Goal: Transaction & Acquisition: Purchase product/service

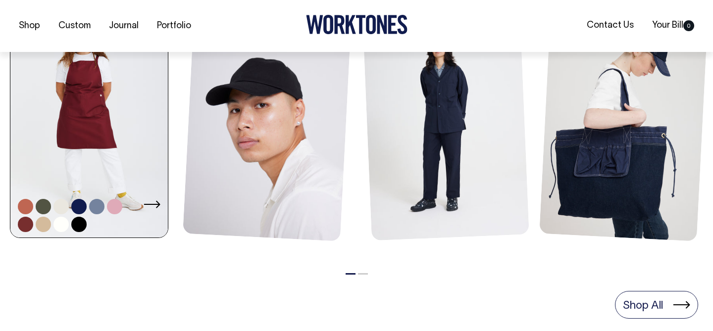
scroll to position [500, 0]
click at [73, 128] on link at bounding box center [89, 120] width 158 height 238
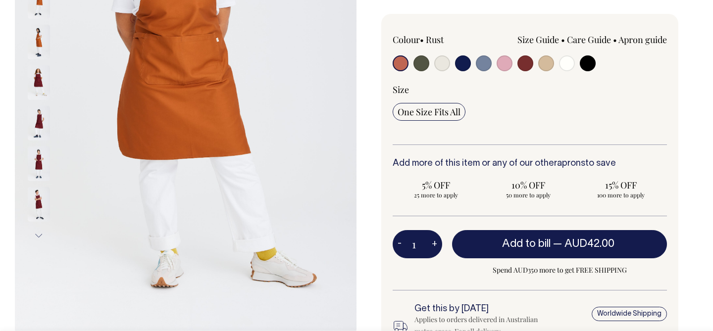
scroll to position [226, 0]
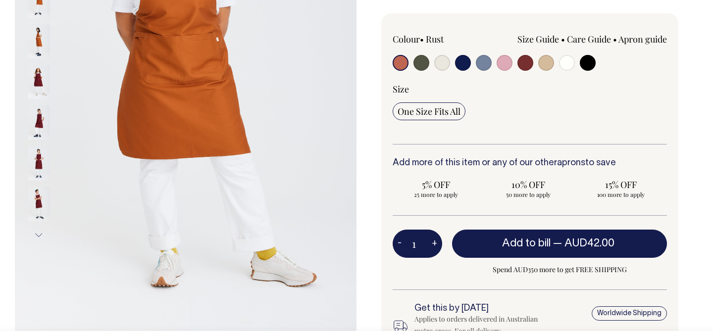
click at [547, 61] on input "radio" at bounding box center [547, 63] width 16 height 16
radio input "true"
select select "Khaki"
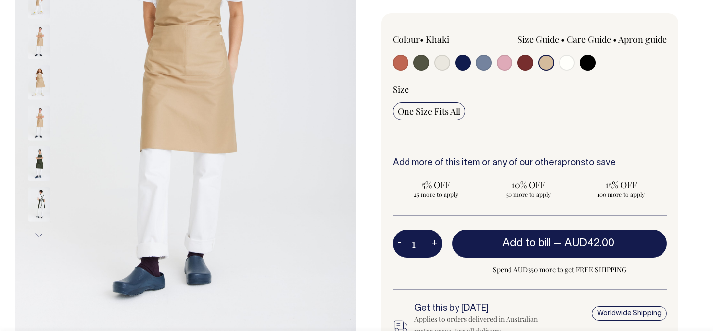
click at [524, 60] on input "radio" at bounding box center [526, 63] width 16 height 16
radio input "true"
select select "Burgundy"
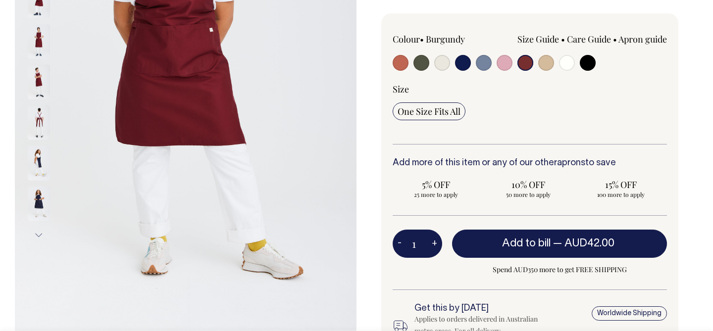
click at [463, 60] on input "radio" at bounding box center [463, 63] width 16 height 16
radio input "true"
select select "Dark Navy"
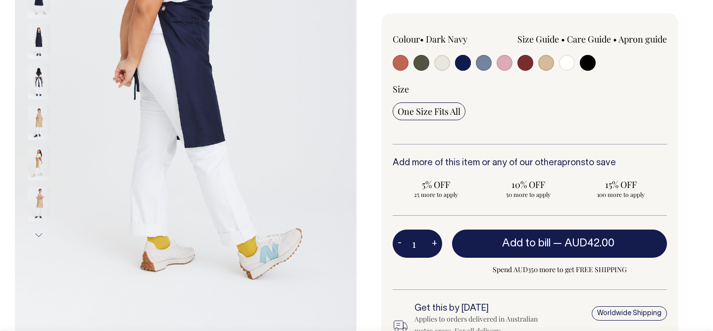
click at [399, 62] on input "radio" at bounding box center [401, 63] width 16 height 16
radio input "true"
select select "Rust"
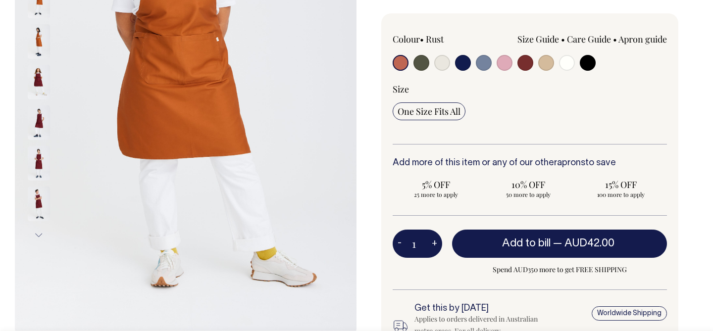
click at [433, 244] on button "+" at bounding box center [434, 244] width 15 height 20
type input "2"
click at [433, 244] on button "+" at bounding box center [434, 244] width 15 height 20
type input "3"
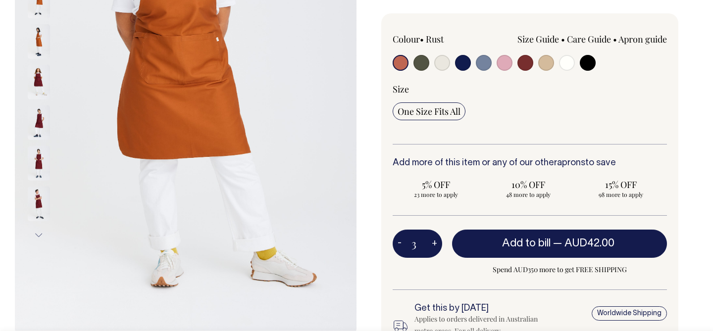
type input "3"
click at [433, 244] on button "+" at bounding box center [434, 244] width 15 height 20
type input "4"
click at [433, 244] on button "+" at bounding box center [434, 244] width 15 height 20
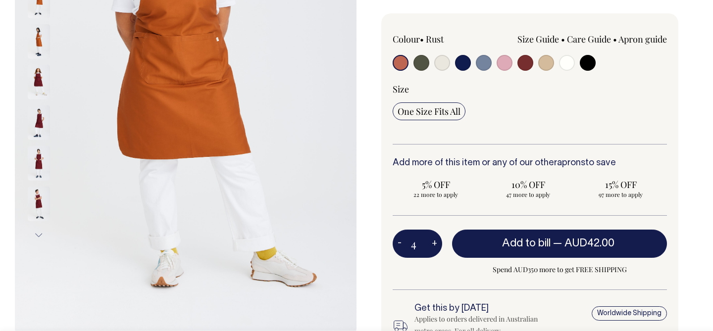
type input "5"
click at [433, 244] on button "+" at bounding box center [434, 244] width 15 height 20
type input "6"
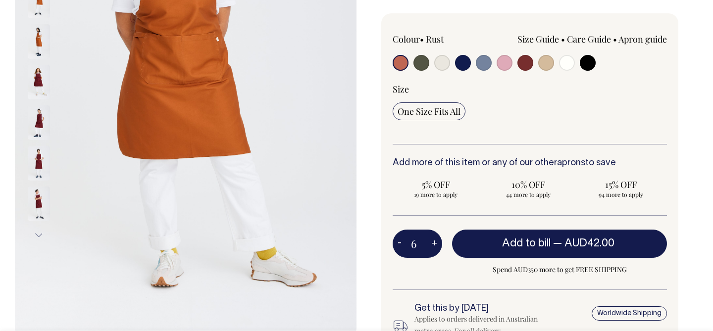
click at [433, 244] on button "+" at bounding box center [434, 244] width 15 height 20
type input "7"
click at [433, 244] on button "+" at bounding box center [434, 244] width 15 height 20
type input "8"
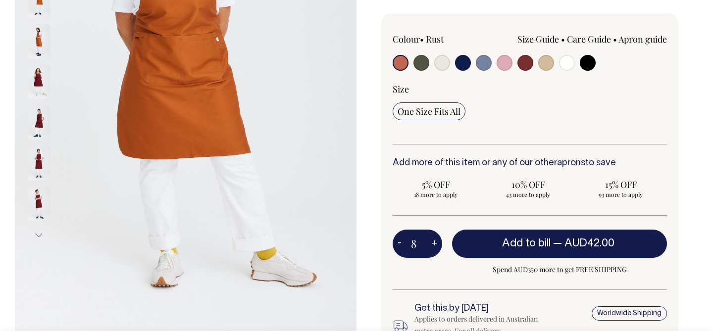
type input "8"
click at [433, 244] on button "+" at bounding box center [434, 244] width 15 height 20
type input "9"
click at [433, 244] on button "+" at bounding box center [434, 244] width 15 height 20
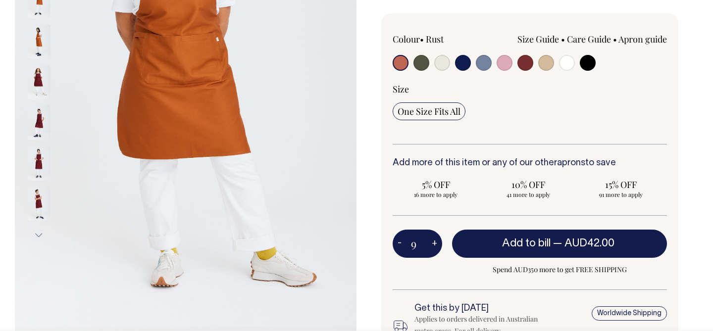
type input "10"
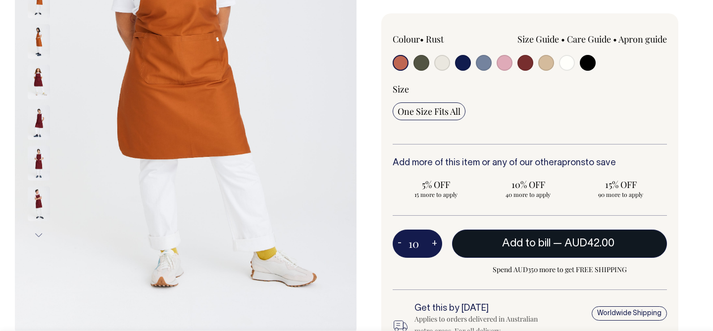
click at [550, 250] on button "Add to bill — AUD42.00" at bounding box center [559, 244] width 215 height 28
type input "1"
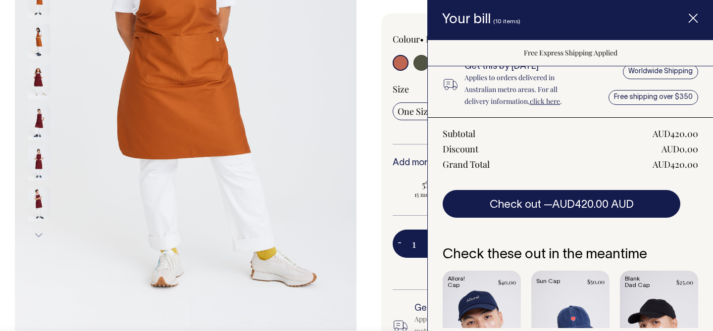
scroll to position [184, 0]
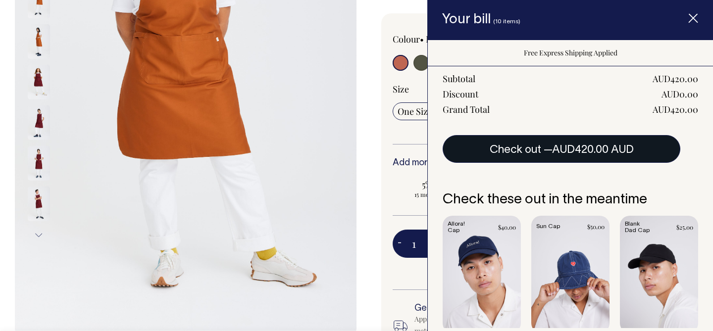
click at [571, 151] on span "AUD420.00 AUD" at bounding box center [593, 150] width 82 height 10
